Goal: Find specific page/section: Find specific page/section

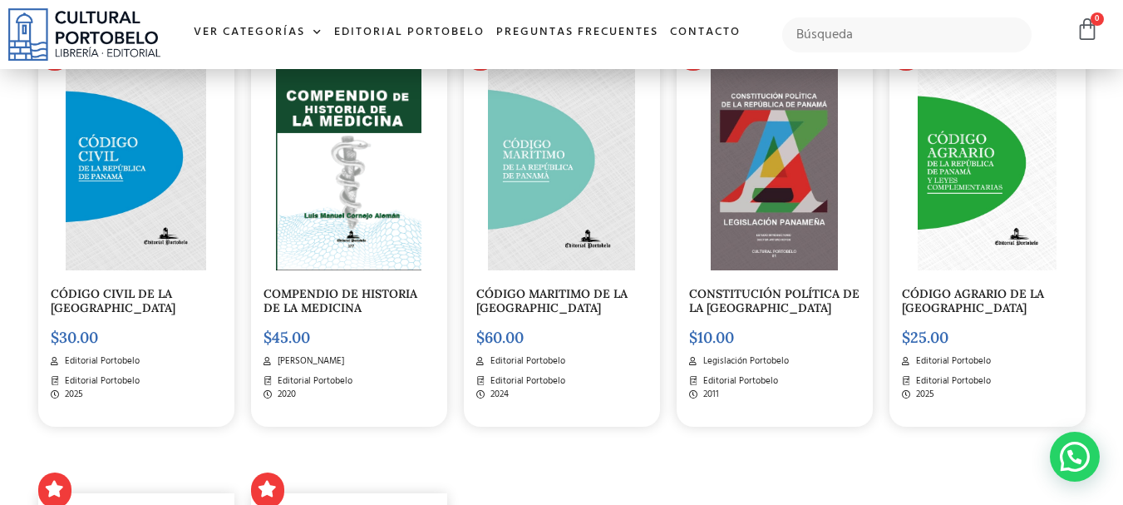
scroll to position [1829, 0]
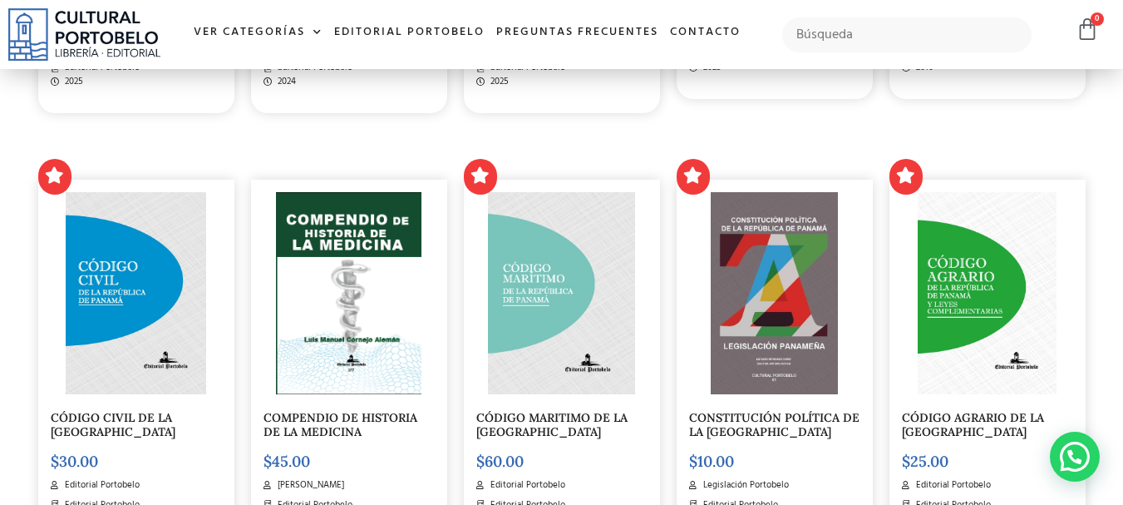
click at [767, 236] on img at bounding box center [774, 293] width 126 height 202
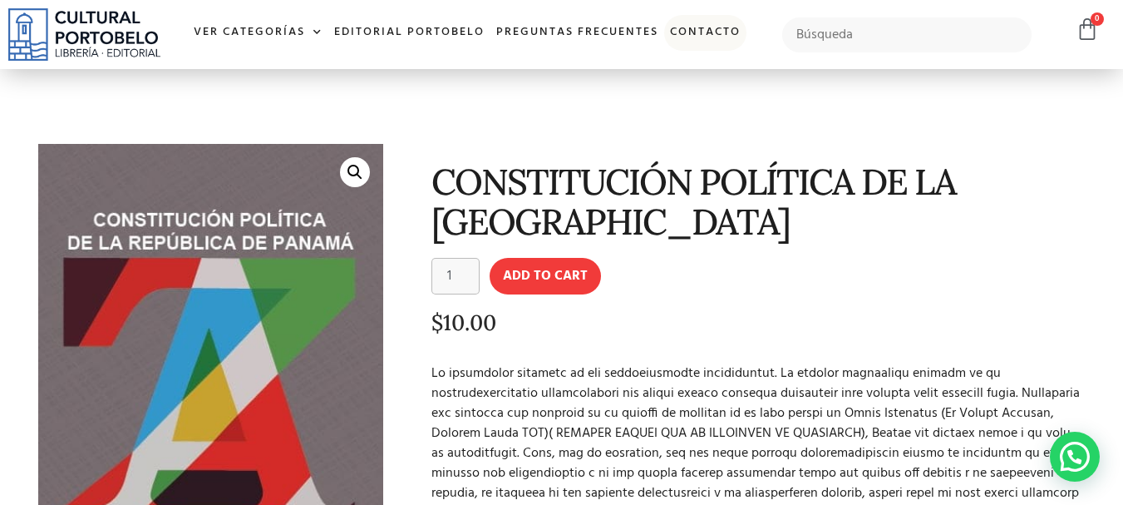
click at [713, 29] on link "Contacto" at bounding box center [705, 33] width 82 height 36
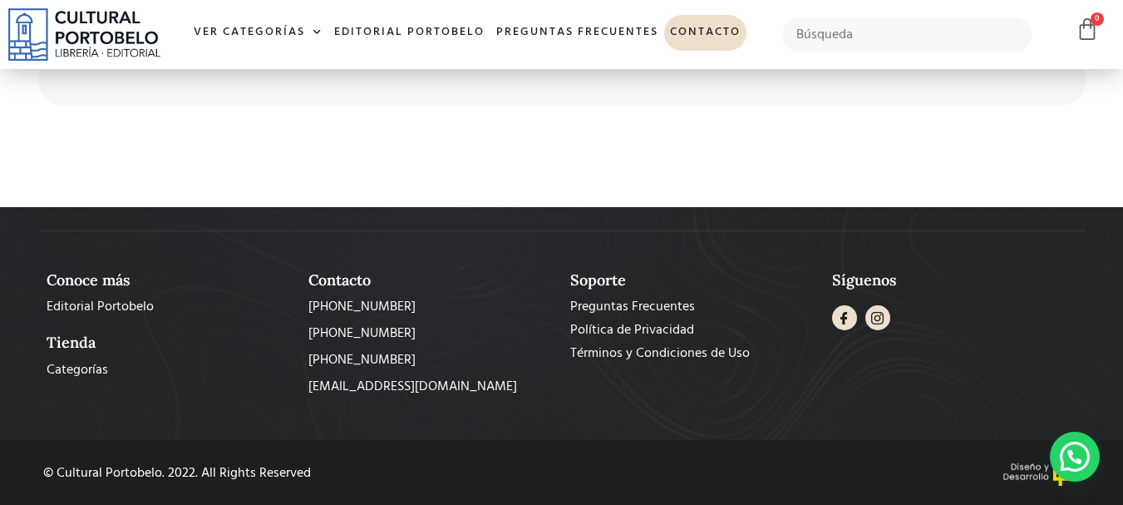
scroll to position [1112, 0]
